Goal: Task Accomplishment & Management: Use online tool/utility

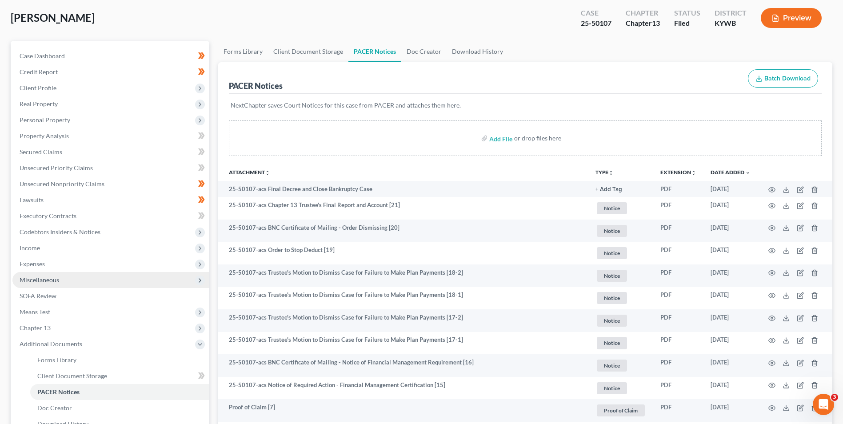
scroll to position [90, 0]
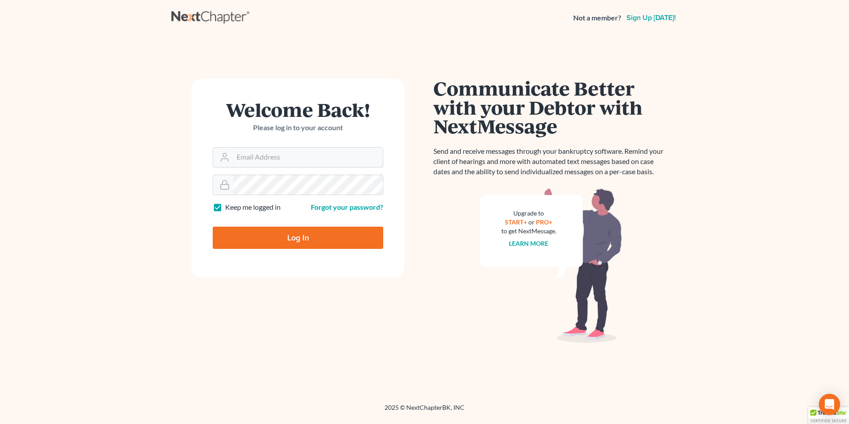
type input "[EMAIL_ADDRESS][DOMAIN_NAME]"
click at [348, 232] on input "Log In" at bounding box center [298, 238] width 171 height 22
type input "Thinking..."
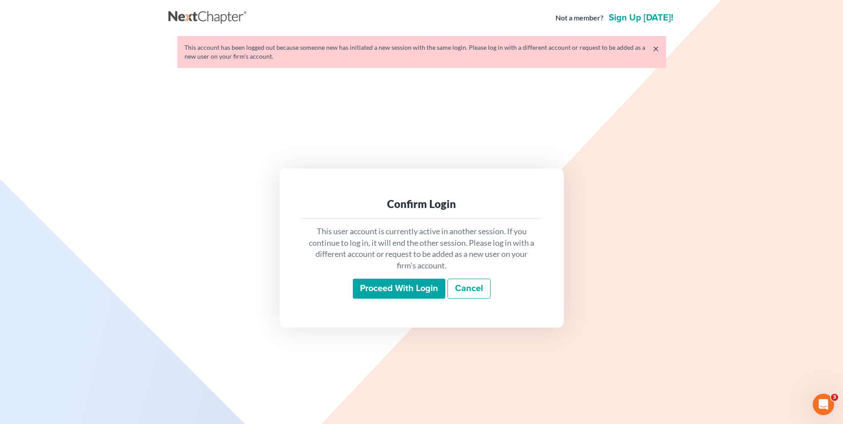
click at [394, 284] on input "Proceed with login" at bounding box center [399, 288] width 92 height 20
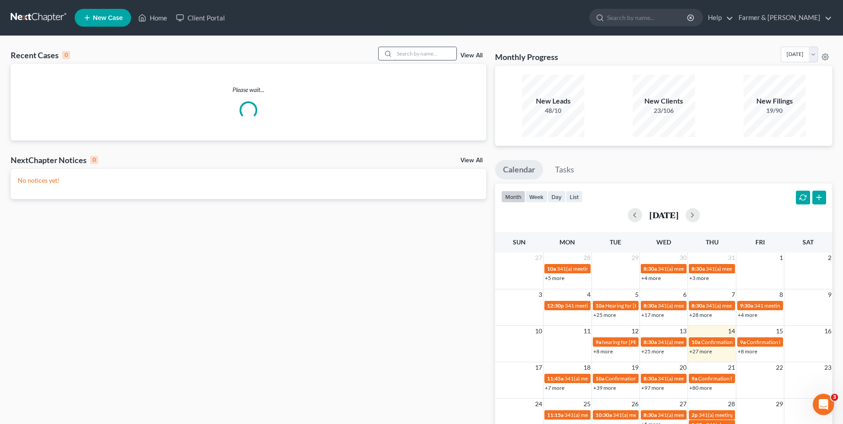
click at [410, 56] on input "search" at bounding box center [425, 53] width 62 height 13
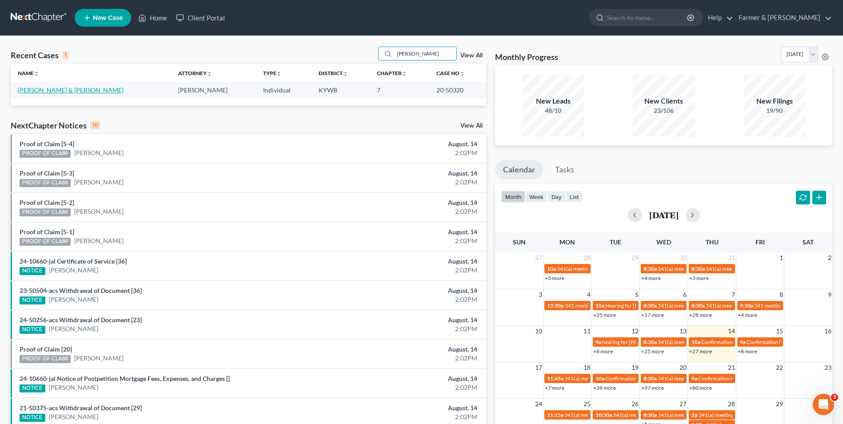
type input "[PERSON_NAME]"
click at [57, 91] on link "[PERSON_NAME] & [PERSON_NAME]" at bounding box center [71, 90] width 106 height 8
